Goal: Find contact information: Find contact information

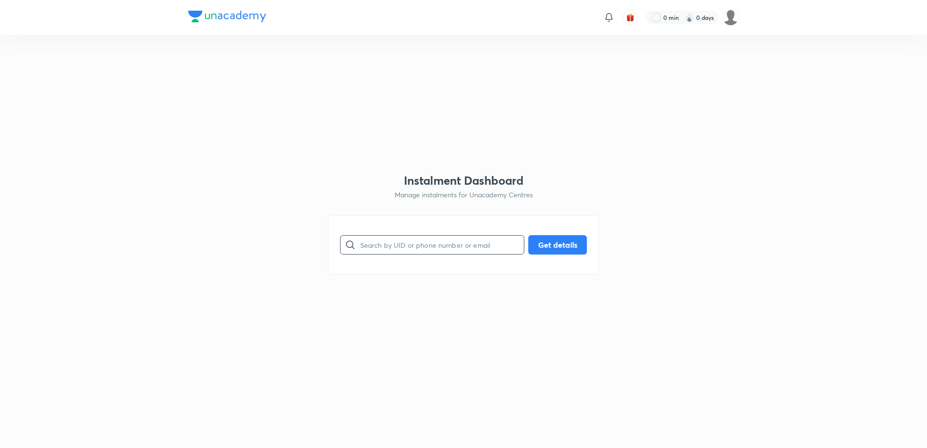
click at [427, 252] on input "text" at bounding box center [442, 244] width 164 height 25
type input "9009394296"
click at [547, 252] on button "Get details" at bounding box center [558, 243] width 59 height 19
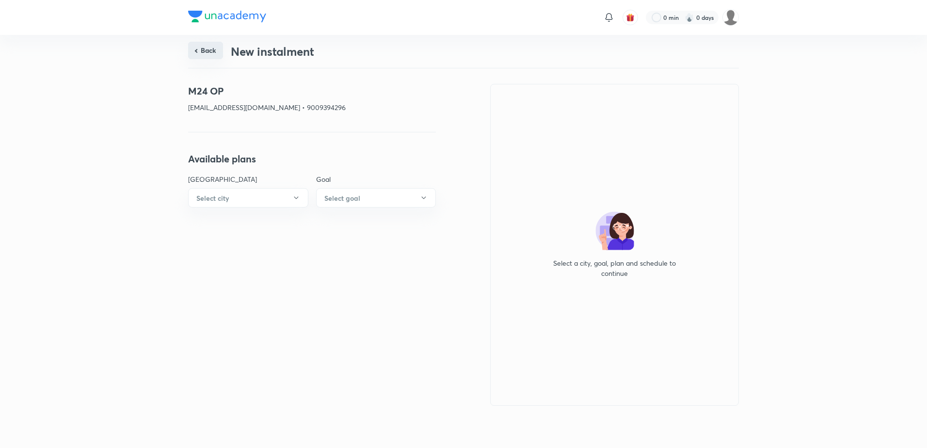
click at [216, 50] on button "Back" at bounding box center [205, 50] width 35 height 17
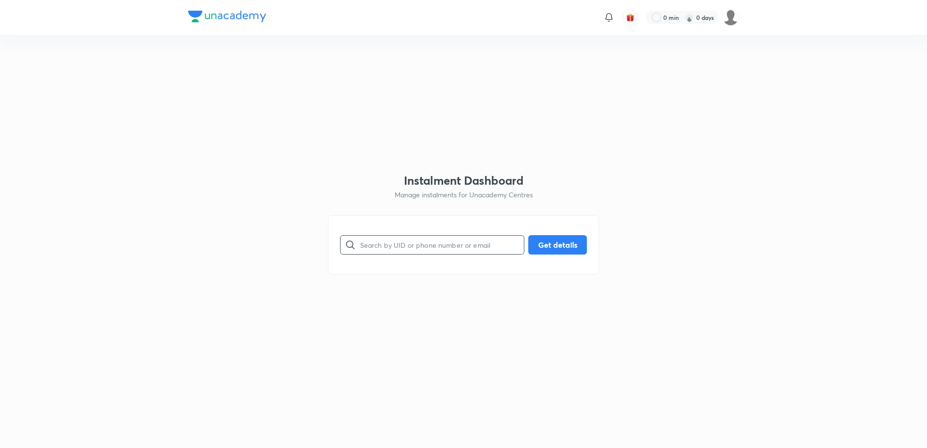
click at [378, 247] on input "text" at bounding box center [442, 244] width 164 height 25
paste input "[EMAIL_ADDRESS][DOMAIN_NAME]"
type input "[EMAIL_ADDRESS][DOMAIN_NAME]"
click at [539, 241] on button "Get details" at bounding box center [558, 243] width 59 height 19
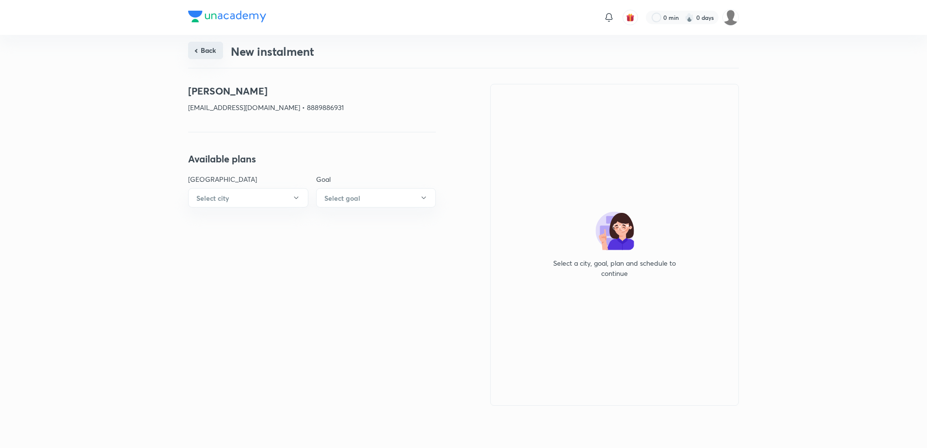
click at [217, 49] on button "Back" at bounding box center [205, 50] width 35 height 17
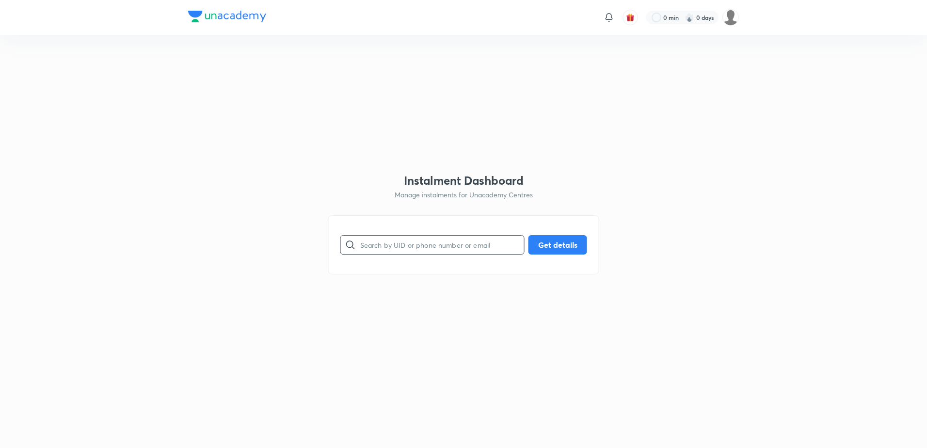
click at [406, 245] on input "text" at bounding box center [442, 244] width 164 height 25
paste input "[EMAIL_ADDRESS][DOMAIN_NAME]"
type input "[EMAIL_ADDRESS][DOMAIN_NAME]"
click at [589, 245] on div "[EMAIL_ADDRESS][DOMAIN_NAME] ​ Get details" at bounding box center [463, 244] width 271 height 59
click at [577, 243] on button "Get details" at bounding box center [558, 243] width 59 height 19
